Goal: Task Accomplishment & Management: Use online tool/utility

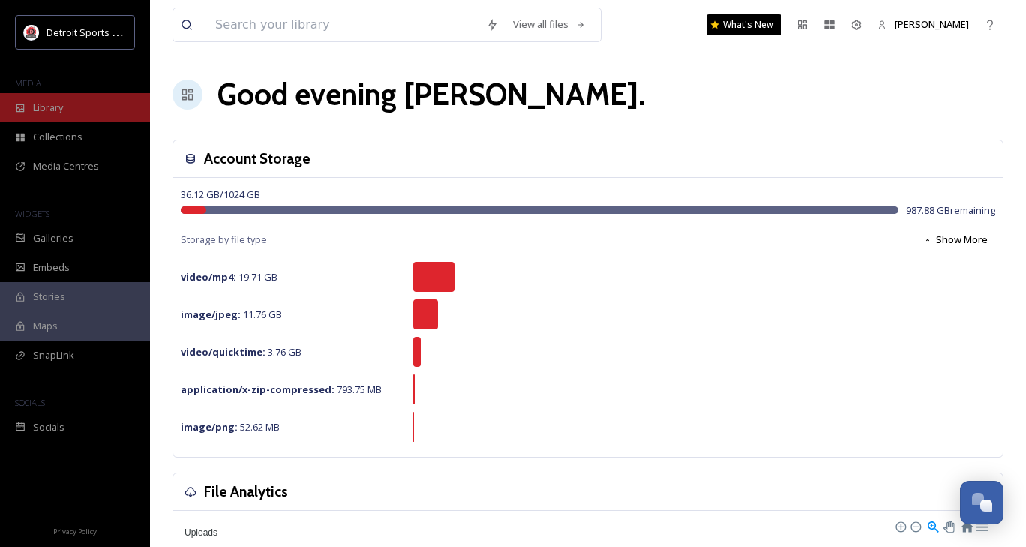
click at [73, 115] on div "Library" at bounding box center [75, 107] width 150 height 29
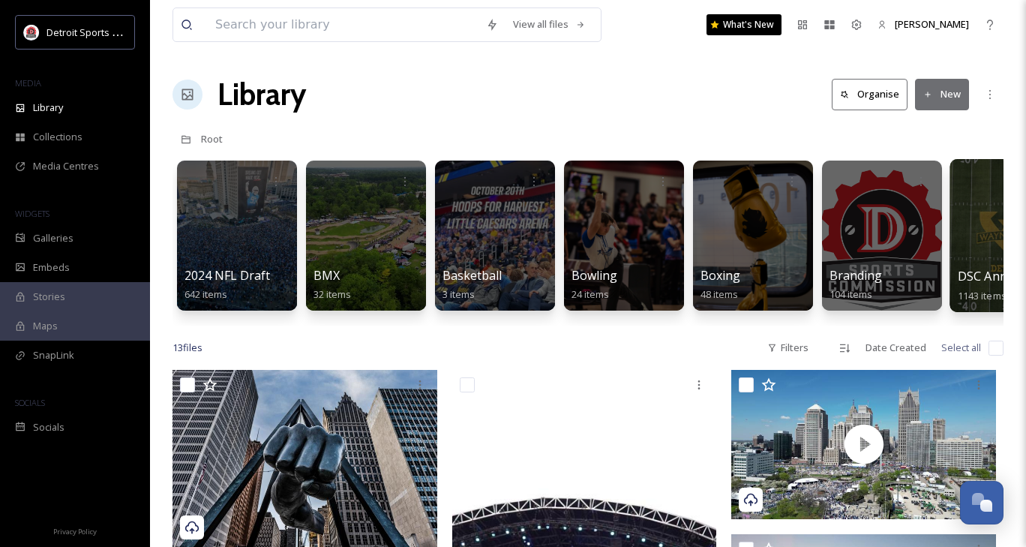
click at [964, 263] on div at bounding box center [1010, 235] width 122 height 153
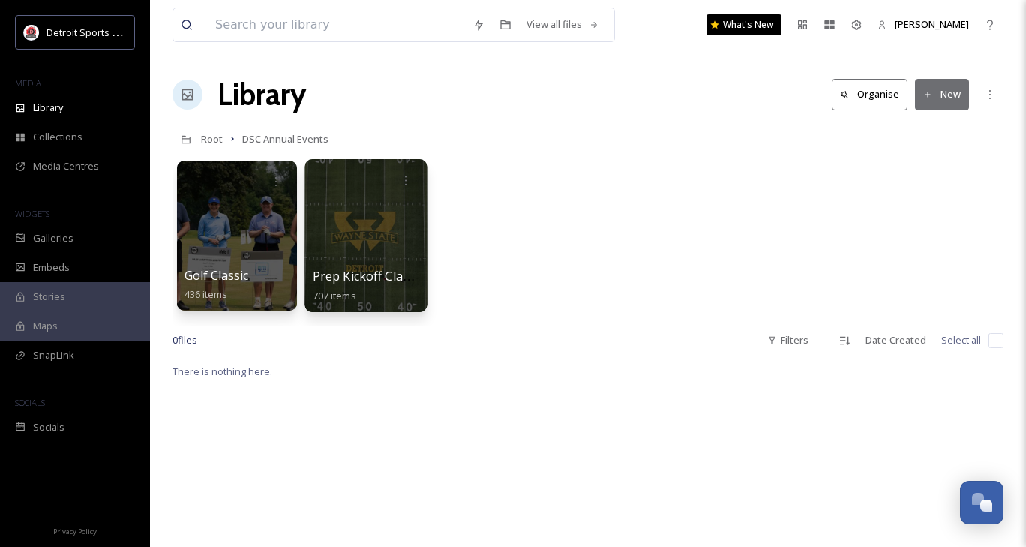
click at [361, 239] on div at bounding box center [365, 235] width 122 height 153
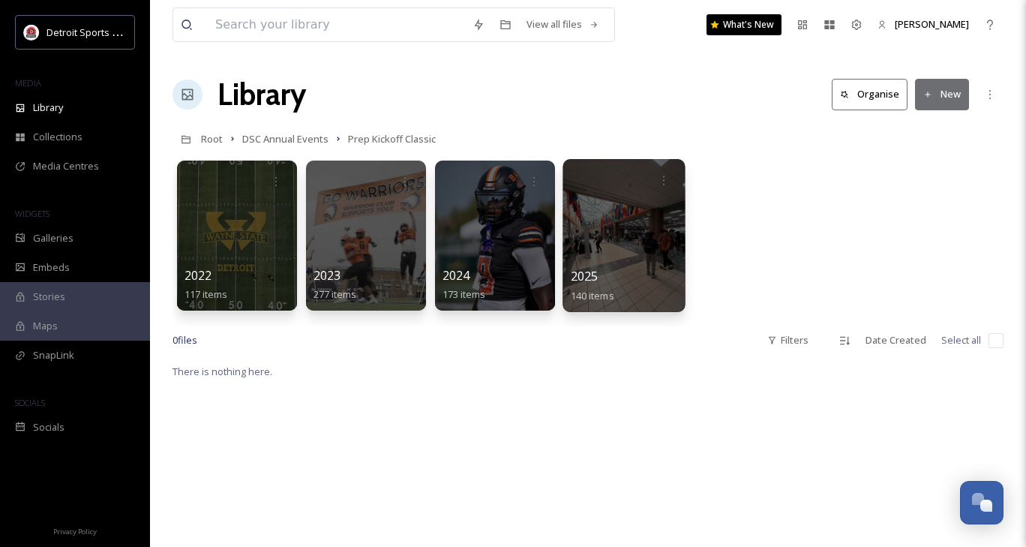
click at [639, 266] on div at bounding box center [623, 235] width 122 height 153
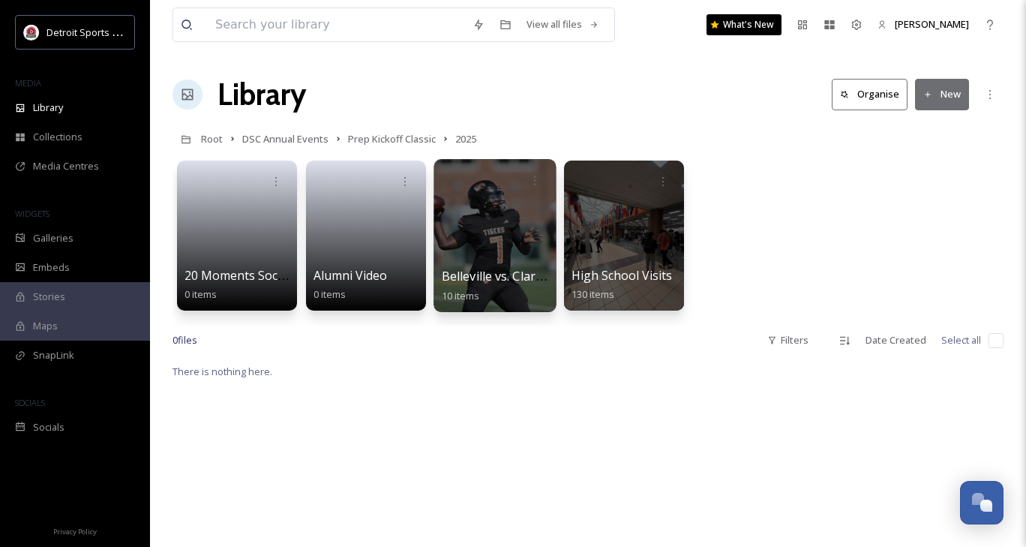
click at [483, 235] on div at bounding box center [494, 235] width 122 height 153
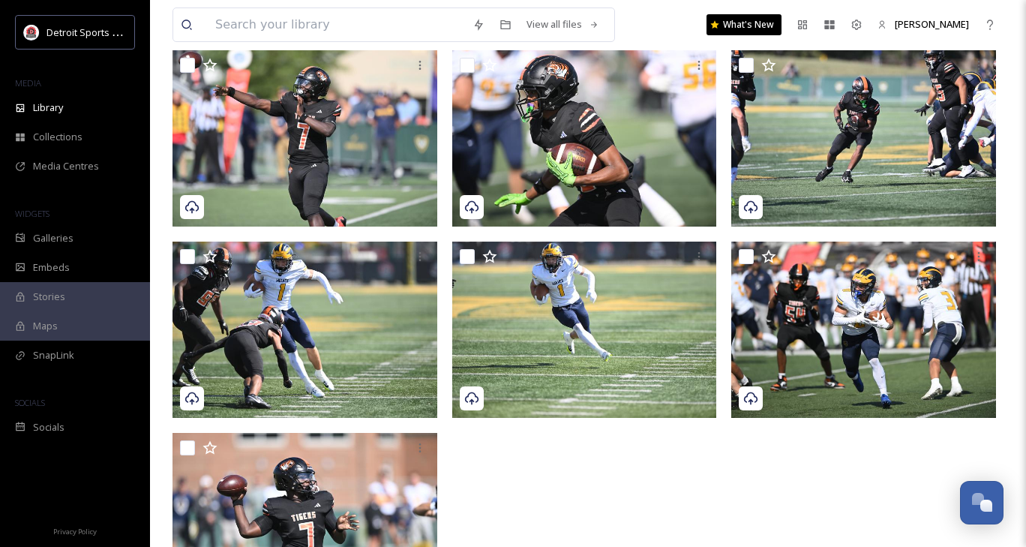
scroll to position [345, 0]
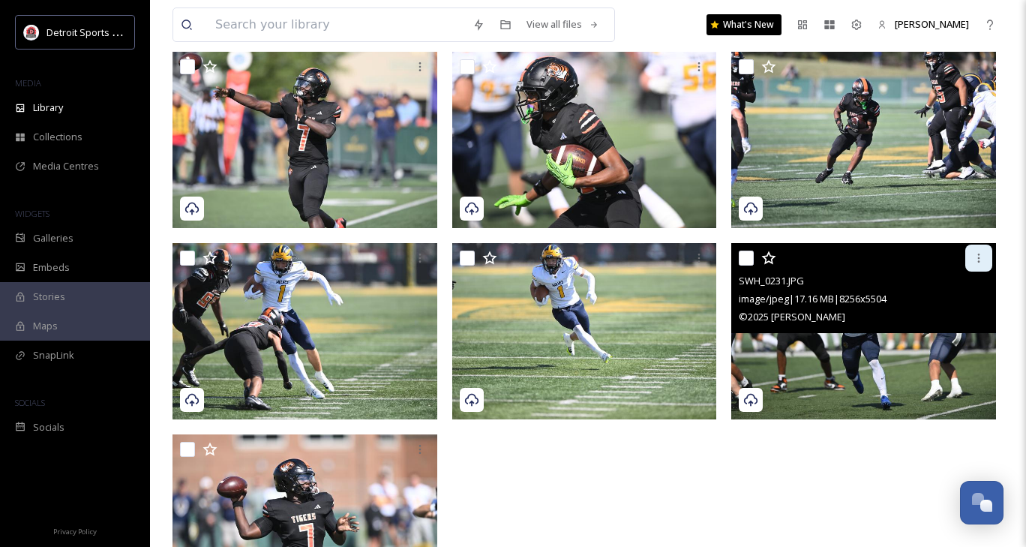
click at [982, 262] on icon at bounding box center [978, 258] width 12 height 12
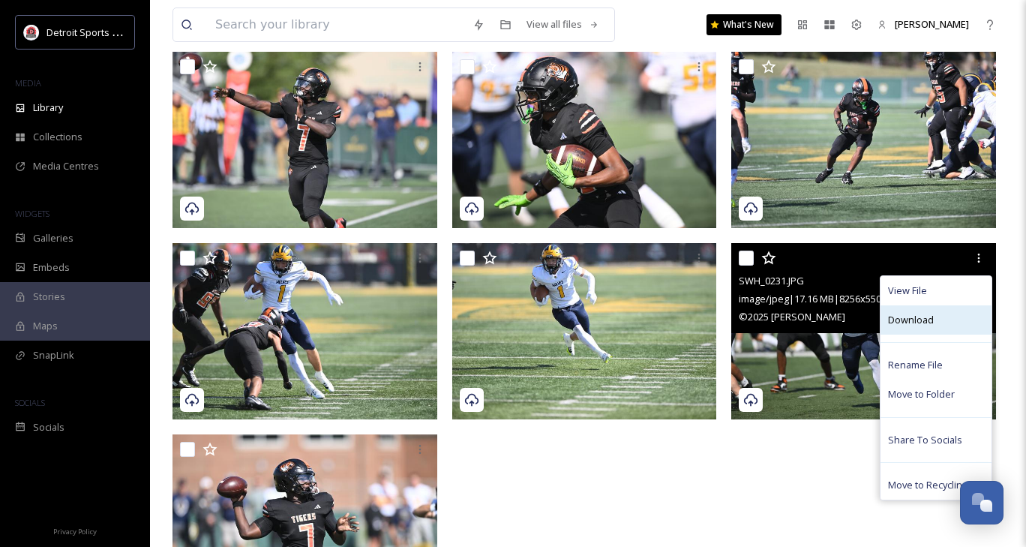
click at [931, 319] on span "Download" at bounding box center [911, 320] width 46 height 14
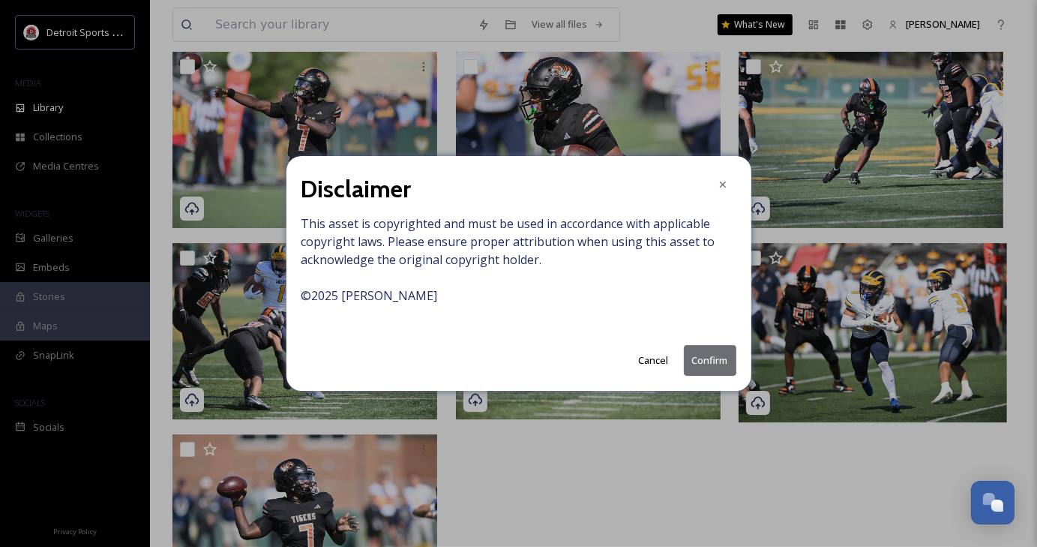
click at [713, 364] on button "Confirm" at bounding box center [710, 360] width 52 height 31
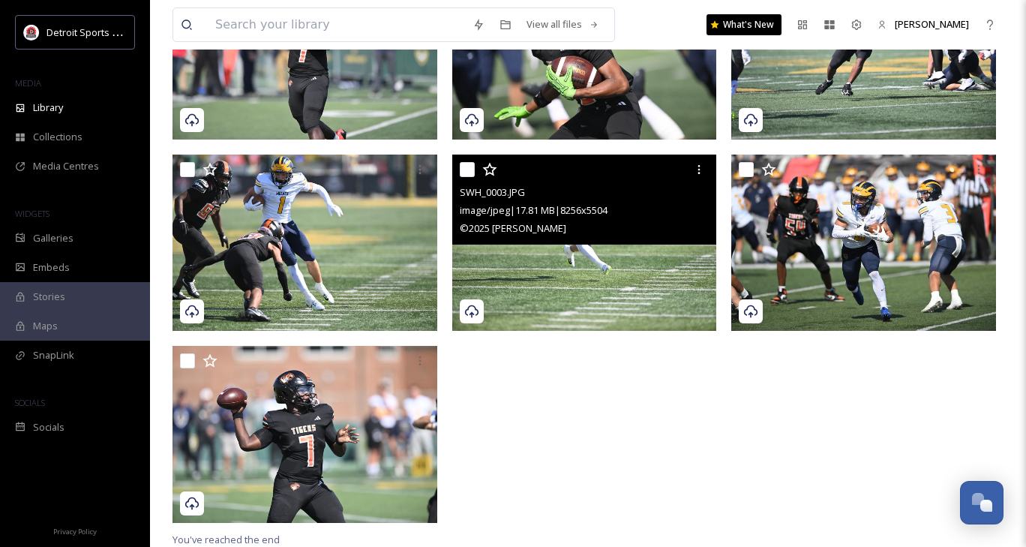
scroll to position [0, 0]
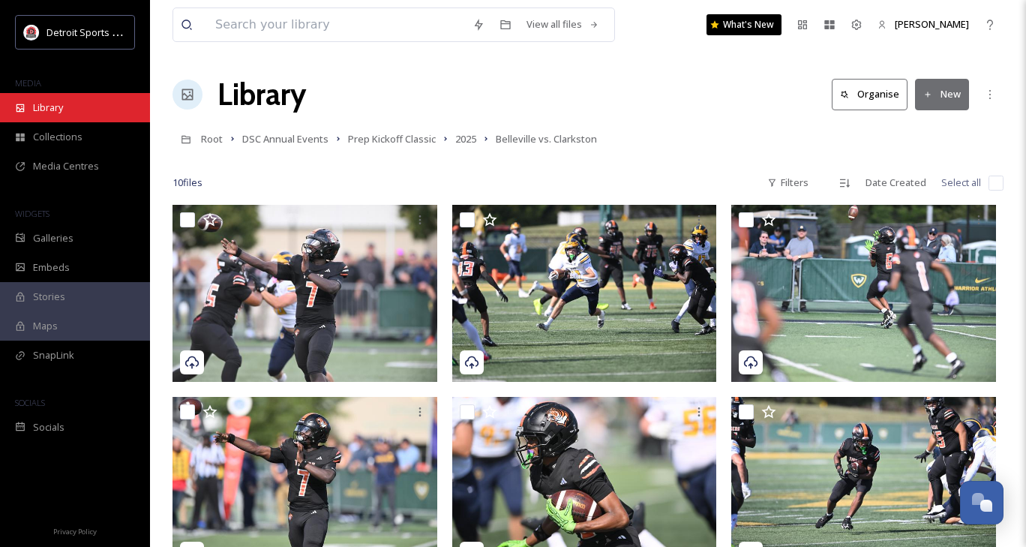
click at [49, 106] on span "Library" at bounding box center [48, 107] width 30 height 14
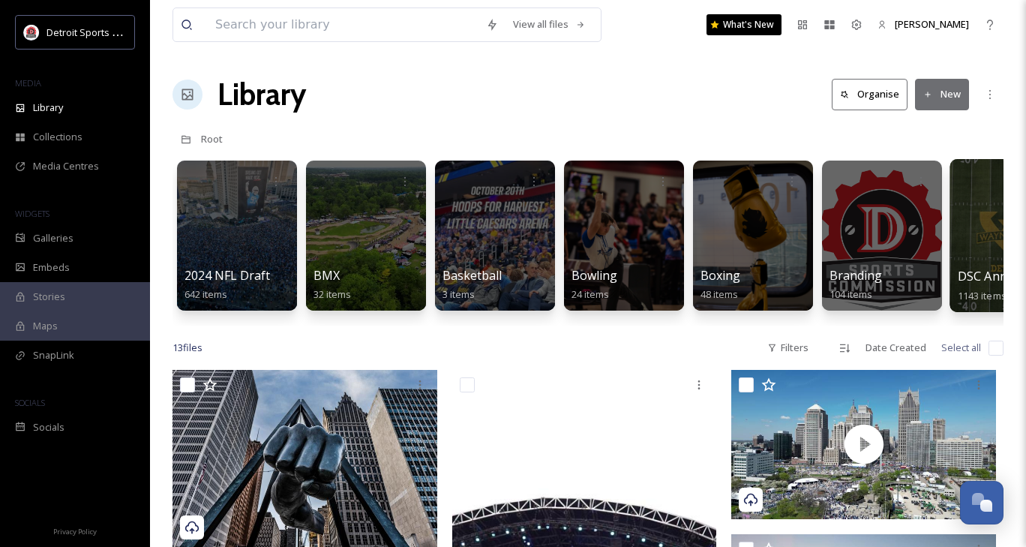
click at [978, 253] on div at bounding box center [1010, 235] width 122 height 153
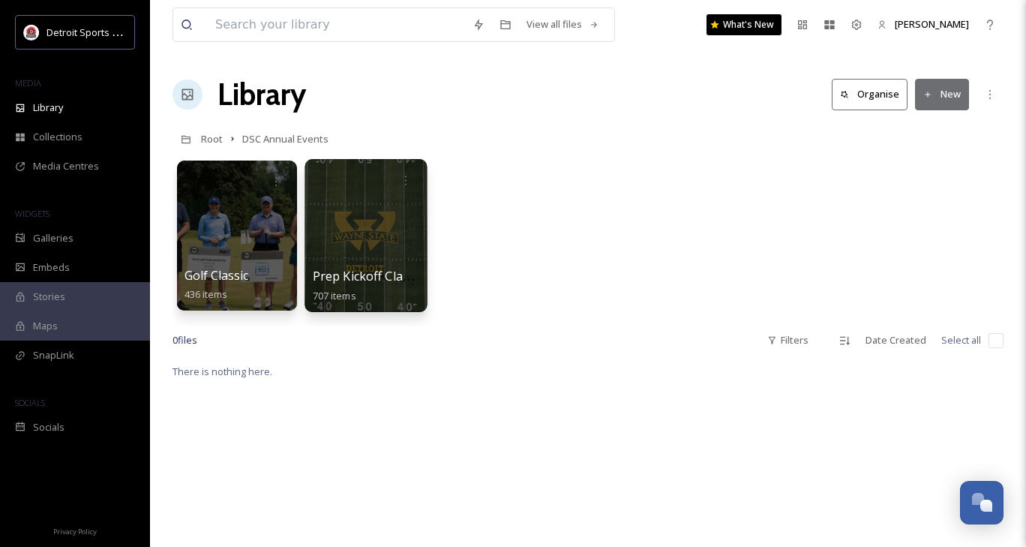
click at [370, 252] on div at bounding box center [365, 235] width 122 height 153
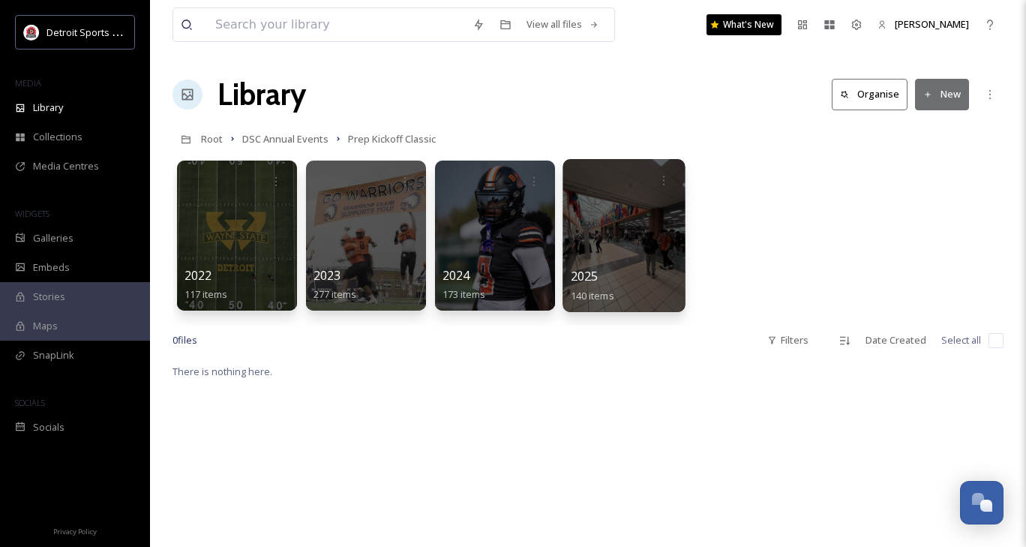
click at [628, 239] on div at bounding box center [623, 235] width 122 height 153
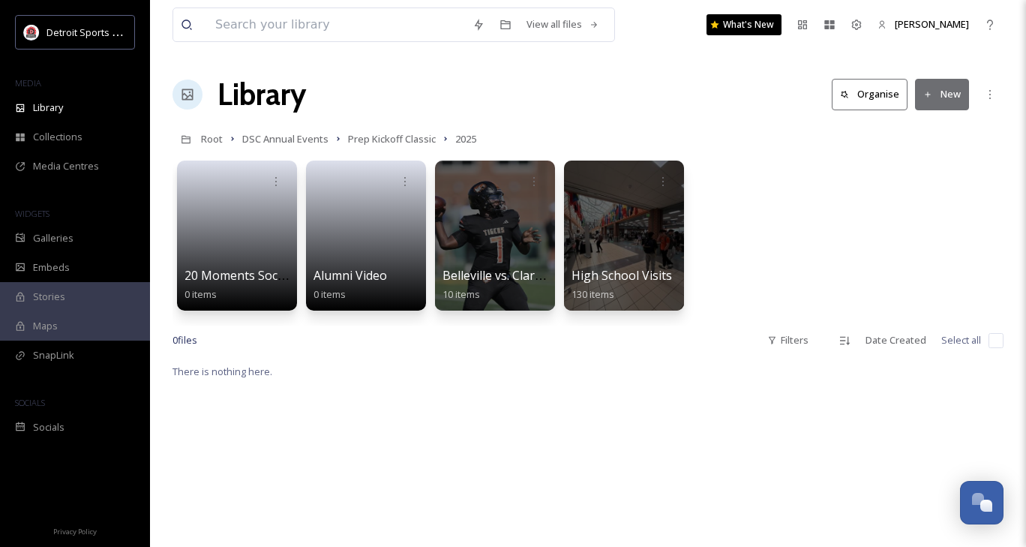
click at [955, 101] on button "New" at bounding box center [942, 94] width 54 height 31
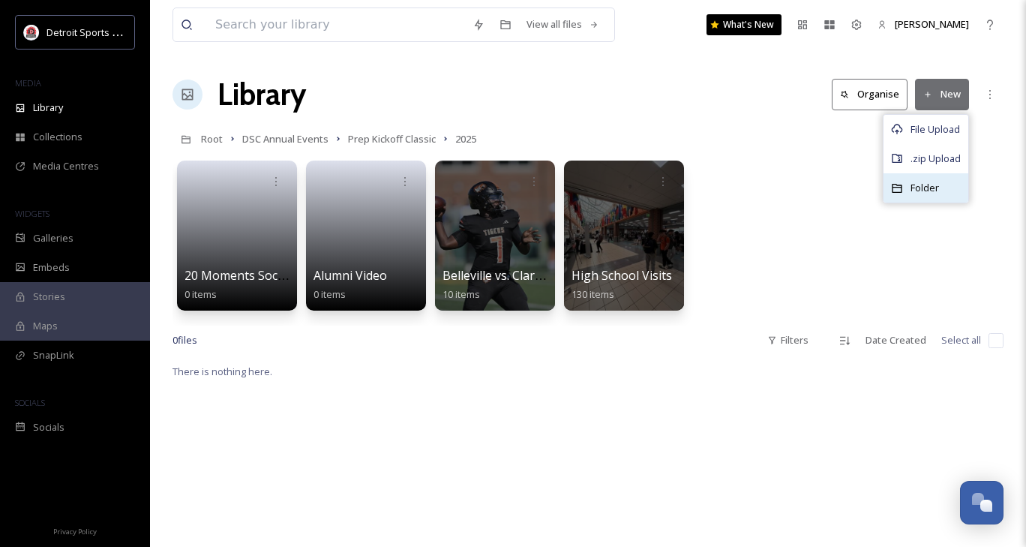
click at [932, 184] on span "Folder" at bounding box center [924, 188] width 28 height 14
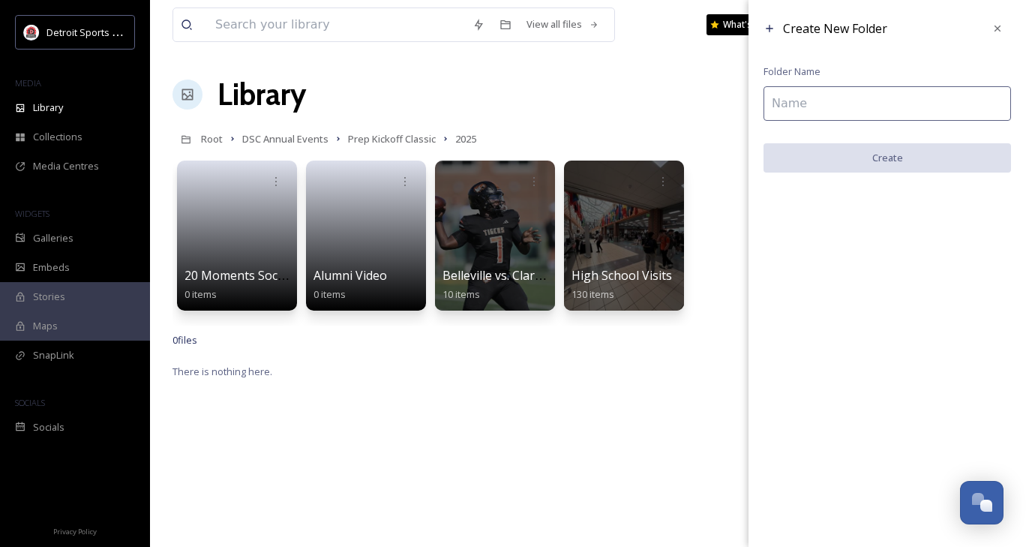
click at [823, 101] on input at bounding box center [886, 103] width 247 height 34
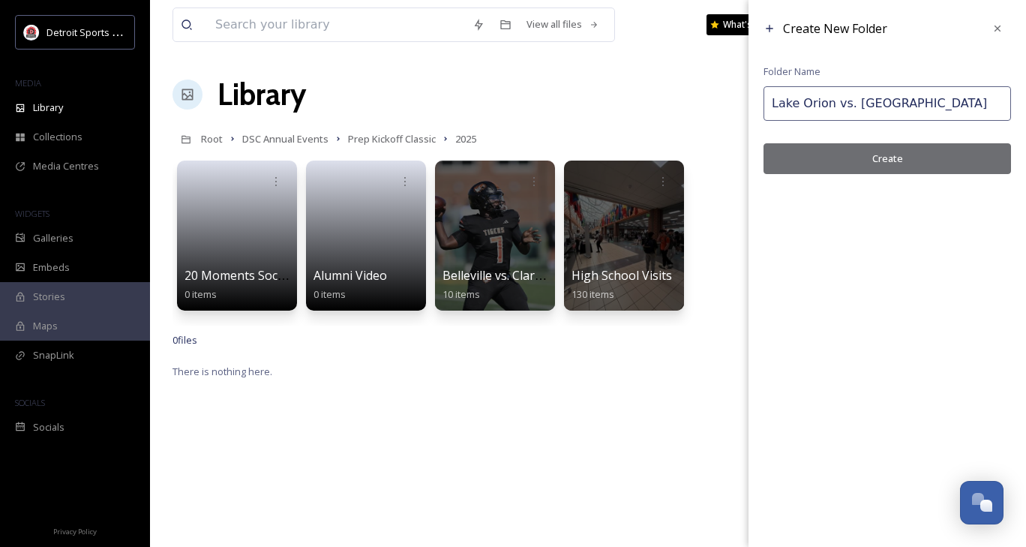
type input "Lake Orion vs. [GEOGRAPHIC_DATA]"
click at [840, 157] on button "Create" at bounding box center [886, 158] width 247 height 31
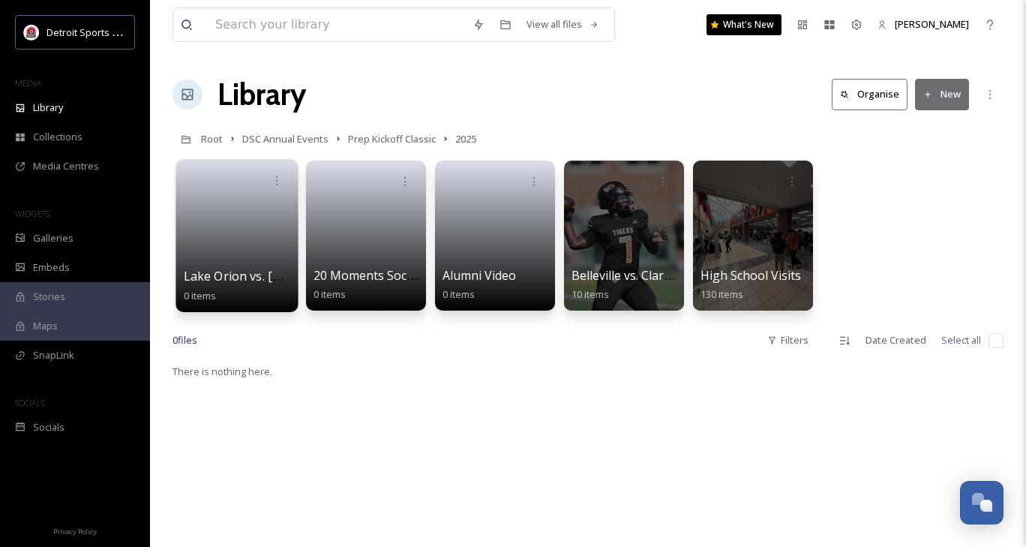
click at [258, 242] on link at bounding box center [237, 230] width 107 height 73
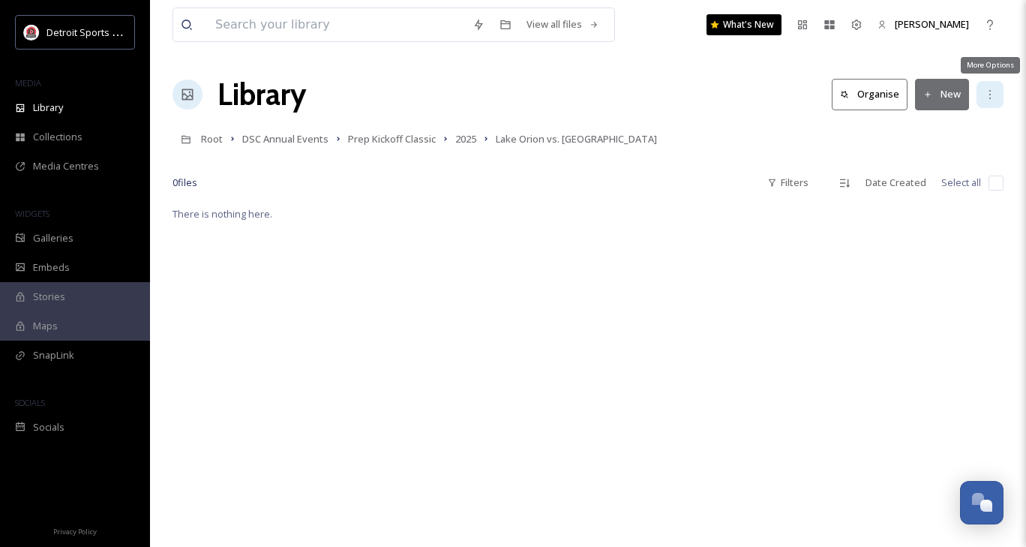
click at [981, 87] on div "More Options" at bounding box center [989, 94] width 27 height 27
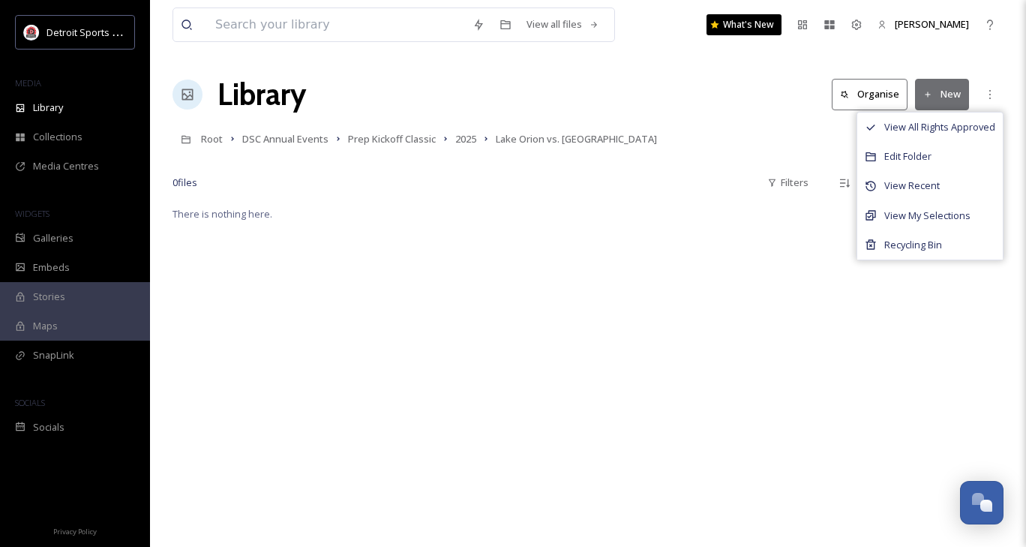
click at [571, 379] on div "There is nothing here." at bounding box center [587, 478] width 831 height 547
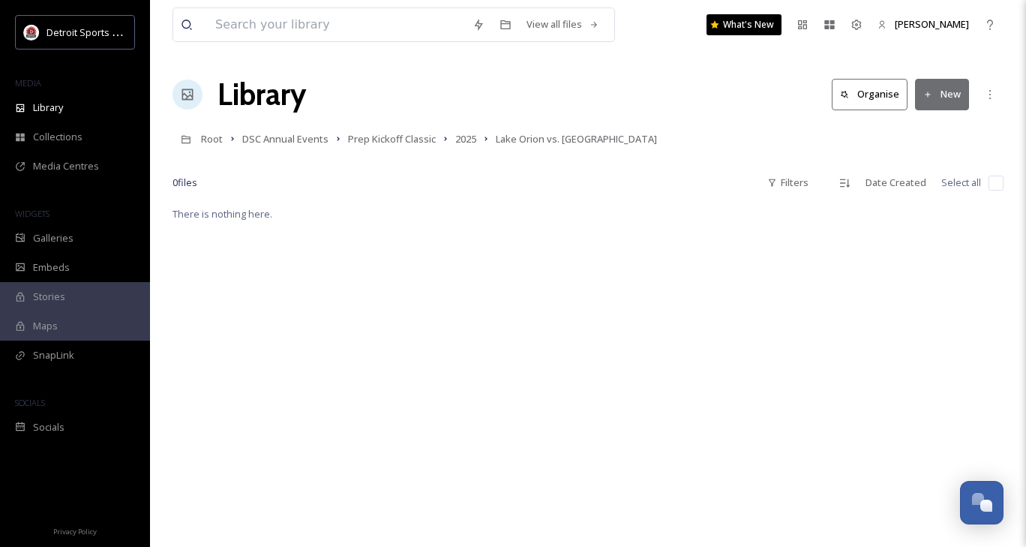
click at [940, 96] on button "New" at bounding box center [942, 94] width 54 height 31
click at [930, 134] on span "File Upload" at bounding box center [934, 129] width 49 height 14
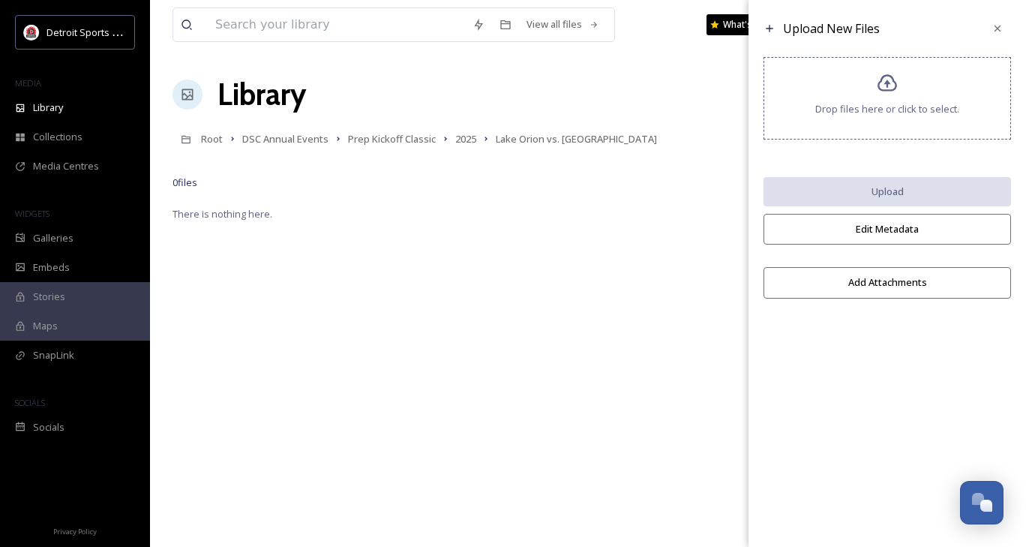
click at [890, 83] on icon at bounding box center [887, 84] width 22 height 22
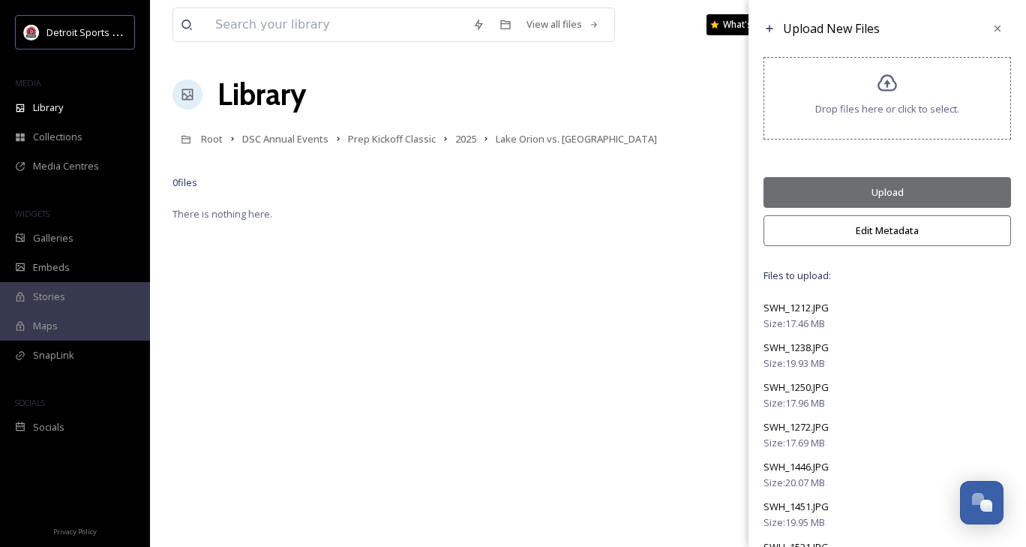
click at [894, 181] on button "Upload" at bounding box center [886, 192] width 247 height 31
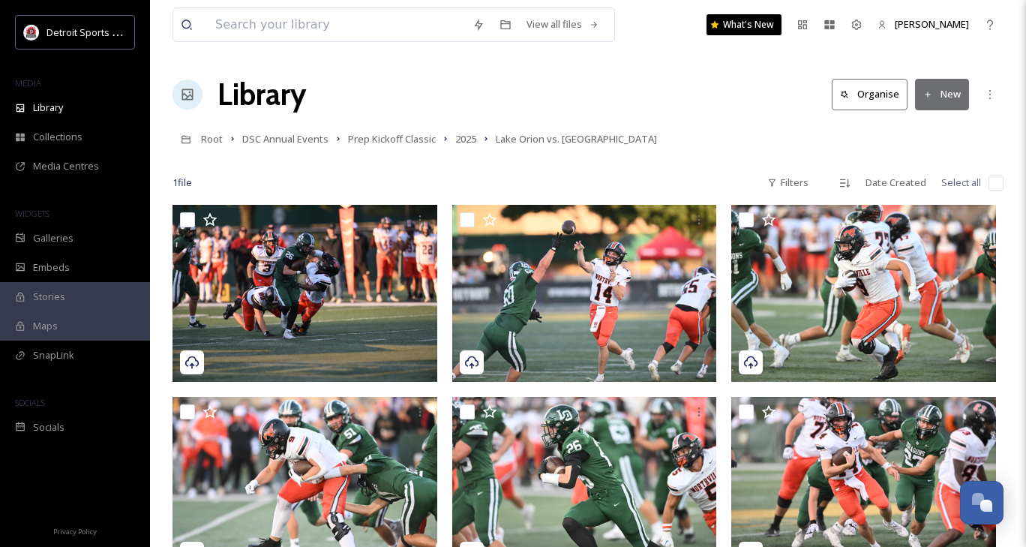
click at [607, 132] on div "Root DSC Annual Events Prep Kickoff Classic 2025 Lake Orion vs. [GEOGRAPHIC_DAT…" at bounding box center [587, 138] width 831 height 28
click at [397, 141] on span "Prep Kickoff Classic" at bounding box center [392, 138] width 88 height 13
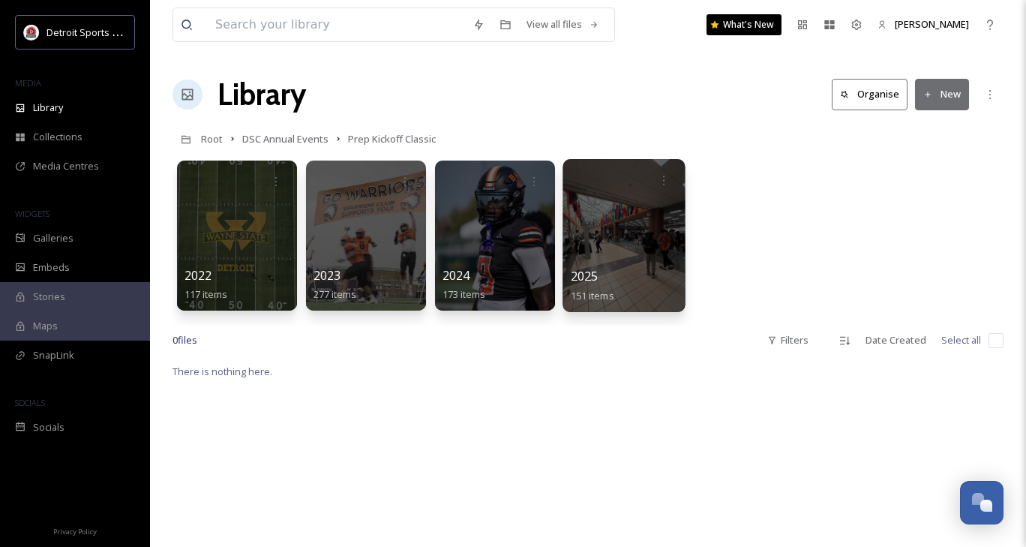
click at [618, 268] on div "2025 151 items" at bounding box center [624, 285] width 107 height 37
click at [619, 283] on div "2025 151 items" at bounding box center [624, 285] width 107 height 37
drag, startPoint x: 619, startPoint y: 283, endPoint x: 575, endPoint y: 273, distance: 45.3
click at [575, 273] on span "2025" at bounding box center [585, 276] width 28 height 16
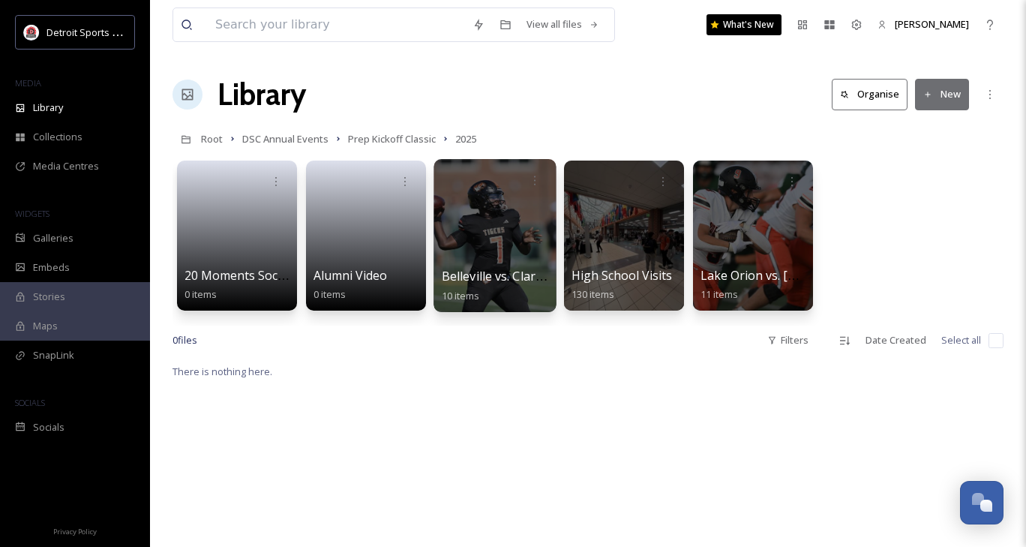
click at [478, 256] on div at bounding box center [494, 235] width 122 height 153
